Goal: Find specific page/section: Find specific page/section

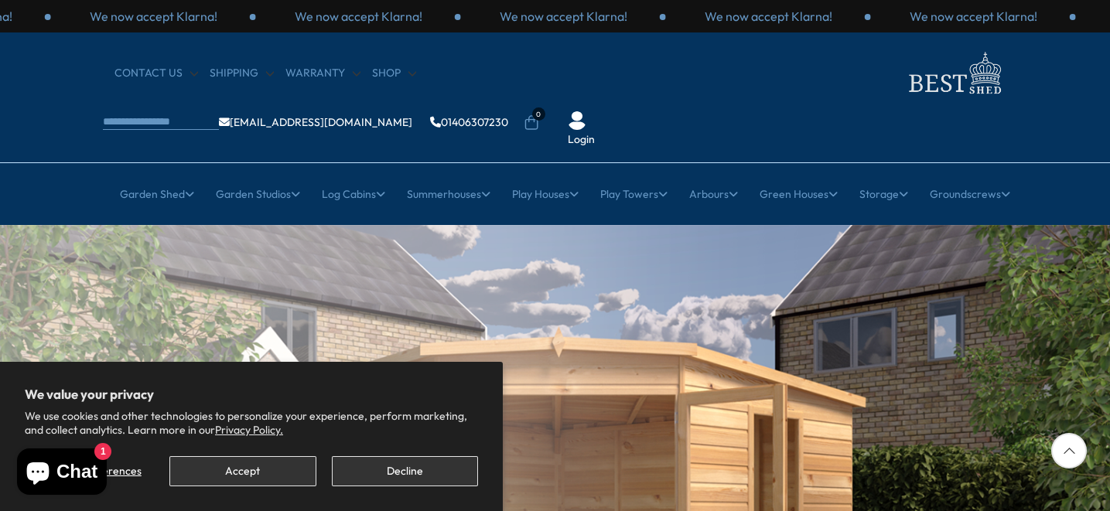
click at [398, 470] on button "Decline" at bounding box center [405, 471] width 146 height 30
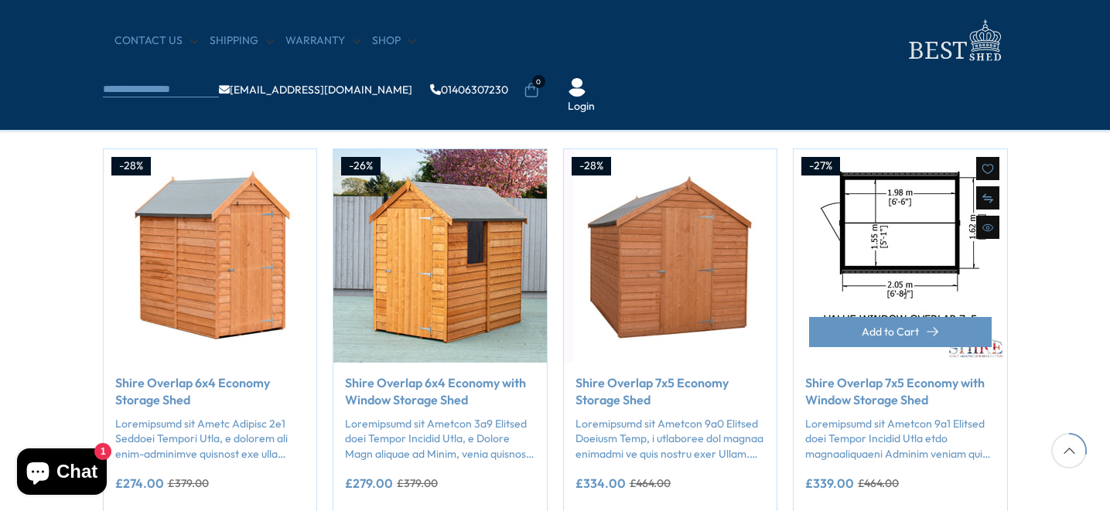
scroll to position [1242, 0]
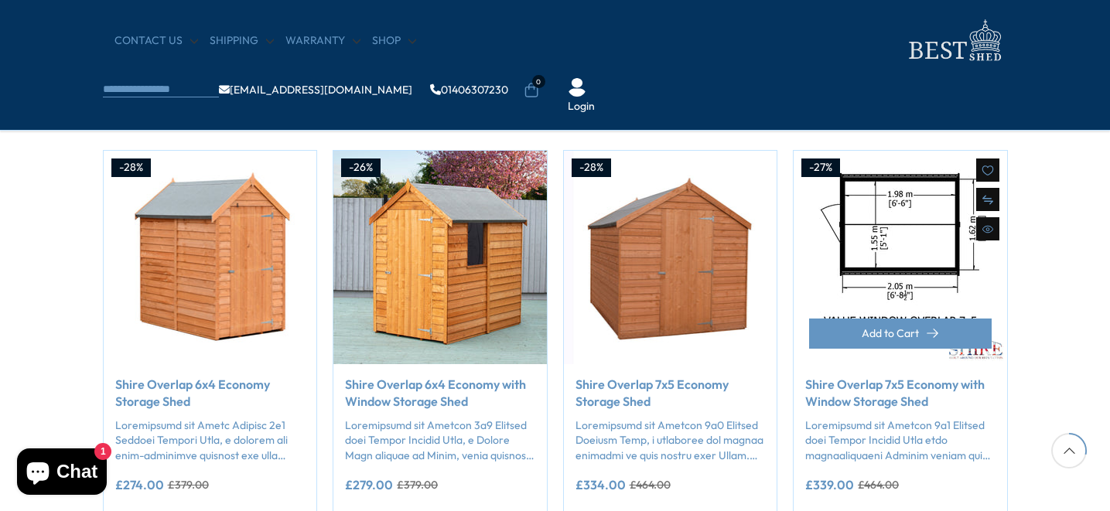
click at [890, 207] on img "4 / 50" at bounding box center [901, 258] width 214 height 214
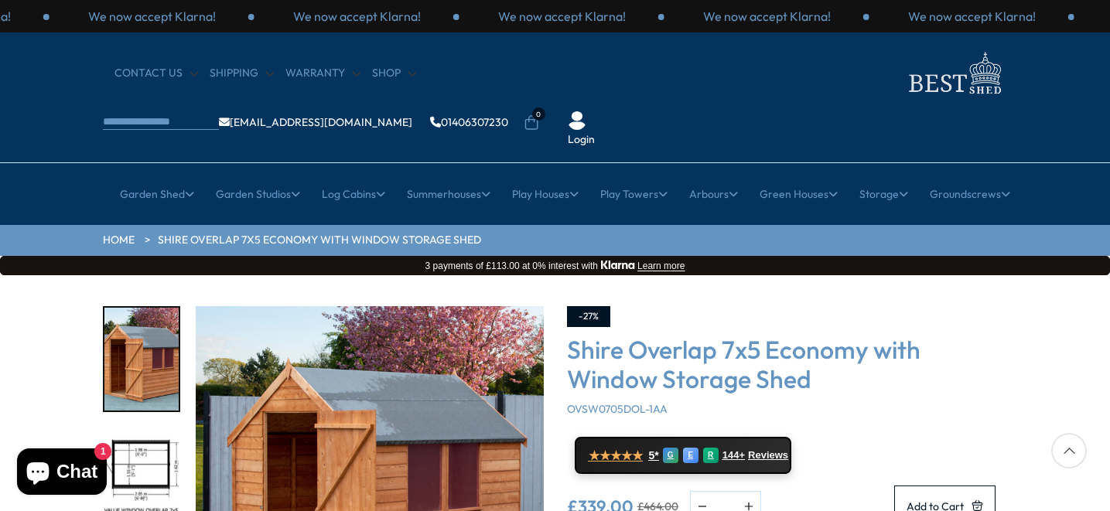
click at [929, 335] on h3 "Shire Overlap 7x5 Economy with Window Storage Shed" at bounding box center [787, 365] width 441 height 60
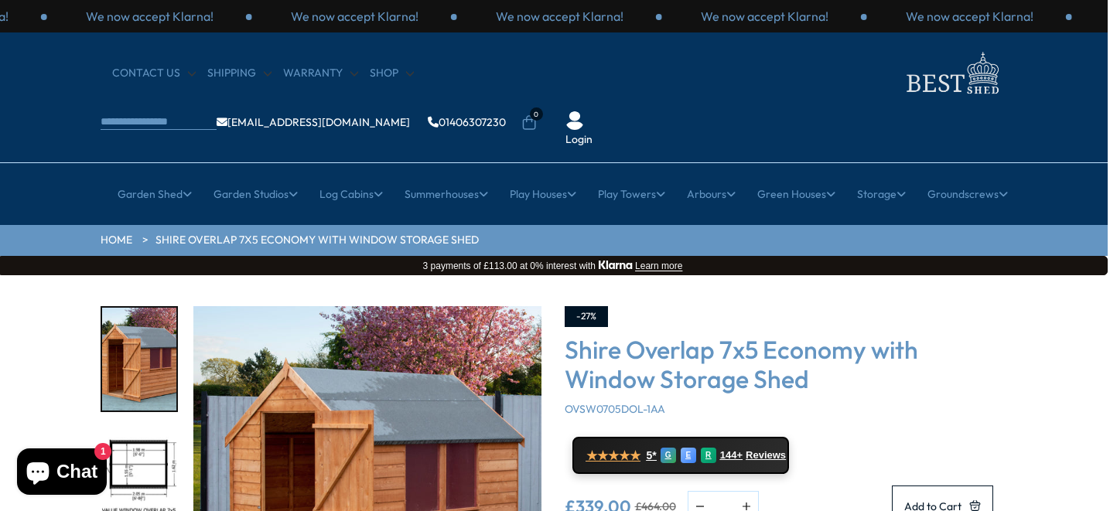
scroll to position [0, 2]
click at [375, 71] on link "Shop" at bounding box center [392, 73] width 44 height 15
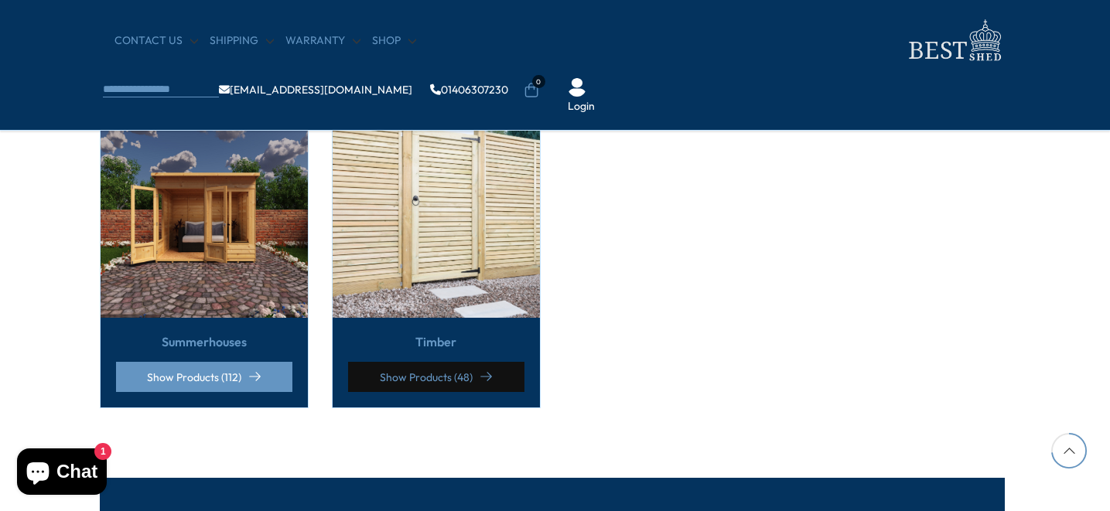
scroll to position [1321, 3]
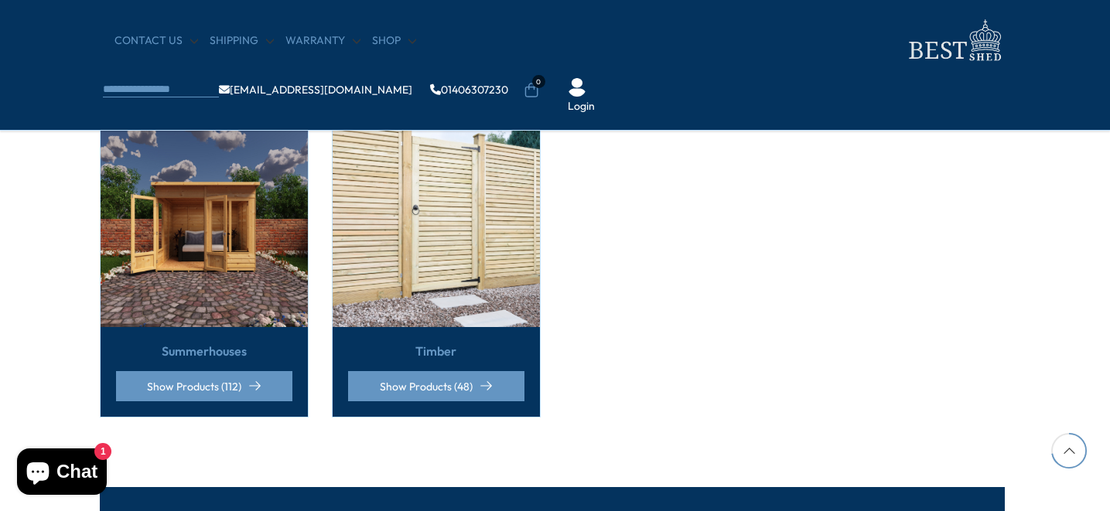
click at [229, 263] on img at bounding box center [204, 223] width 207 height 207
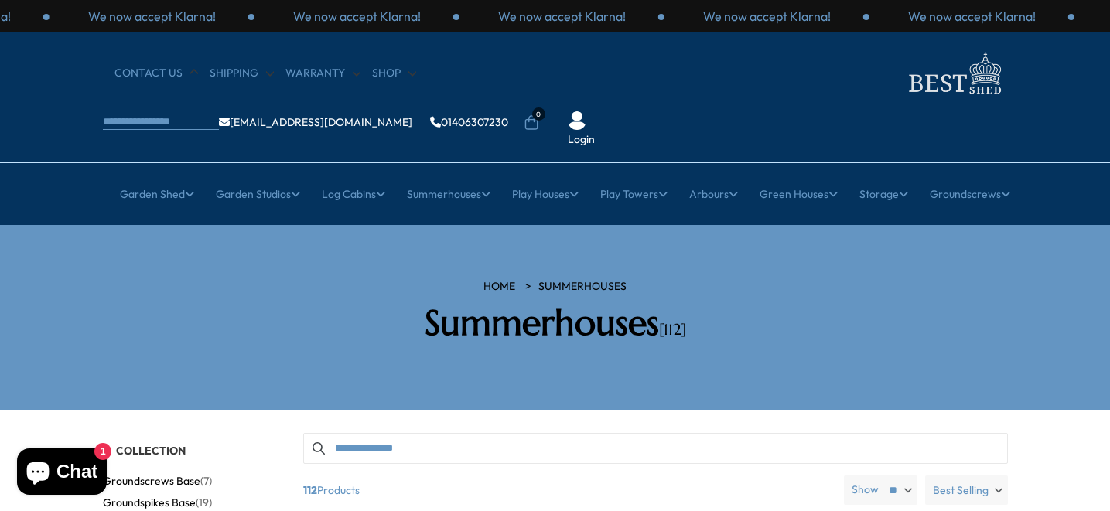
click at [158, 72] on link "CONTACT US" at bounding box center [156, 73] width 84 height 15
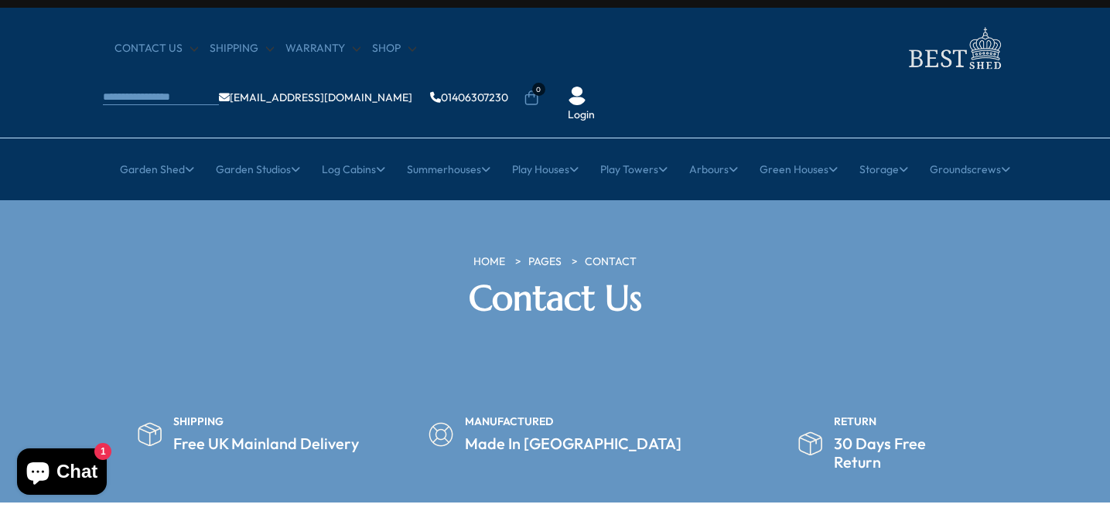
scroll to position [19, 0]
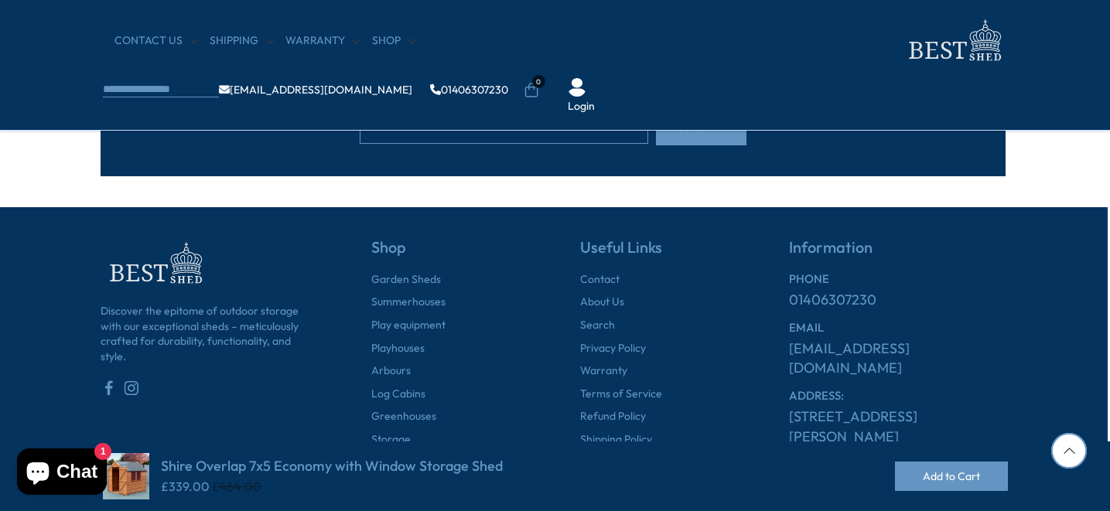
scroll to position [4035, 2]
